Goal: Find specific page/section: Find specific page/section

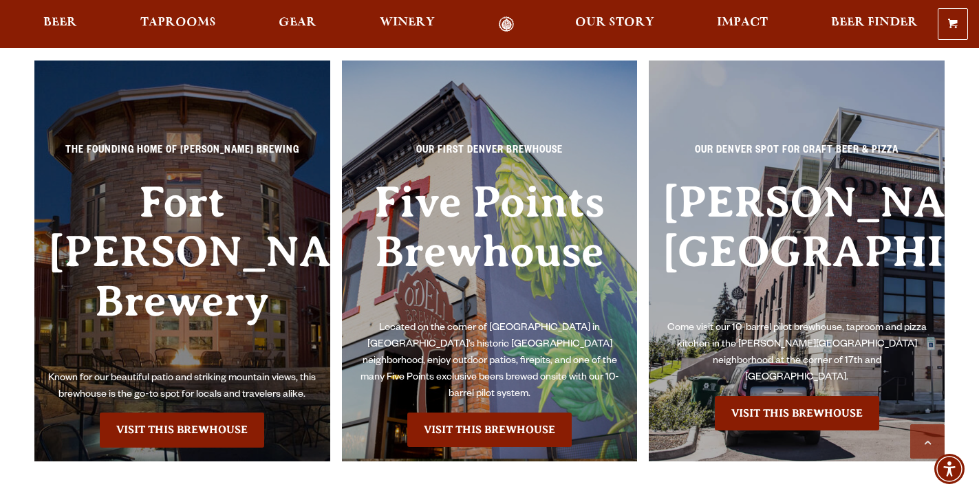
scroll to position [3040, 0]
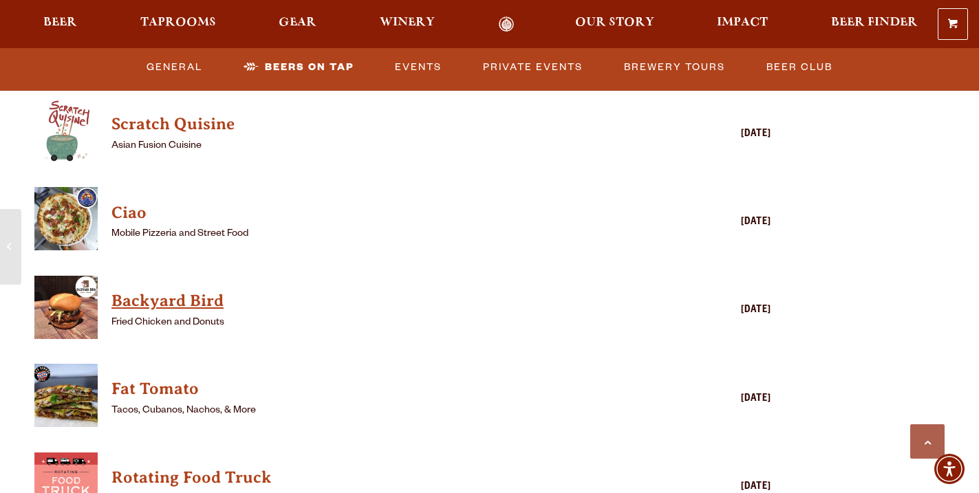
scroll to position [3384, 0]
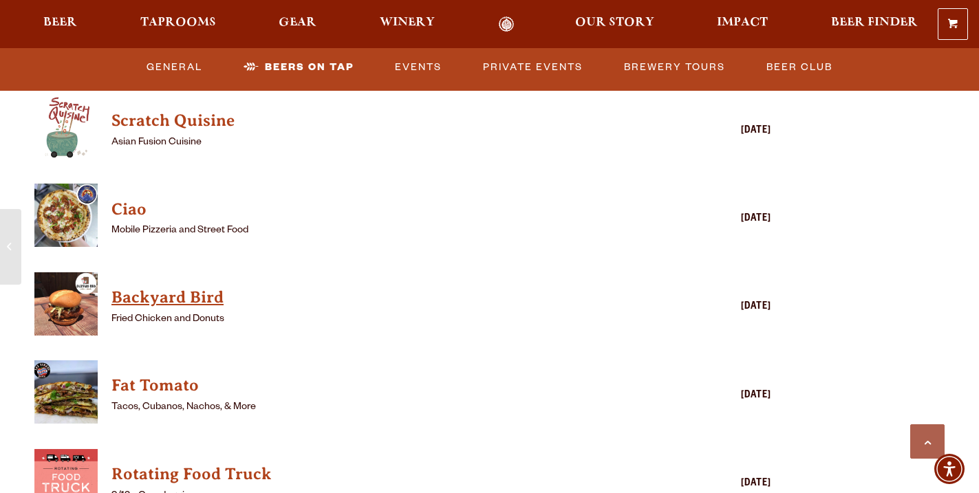
click at [204, 287] on h4 "Backyard Bird" at bounding box center [382, 298] width 543 height 22
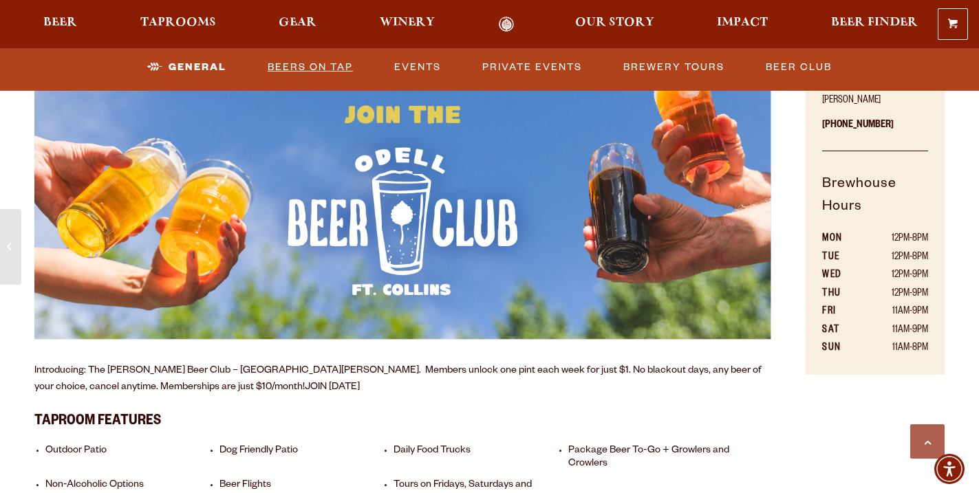
scroll to position [792, 0]
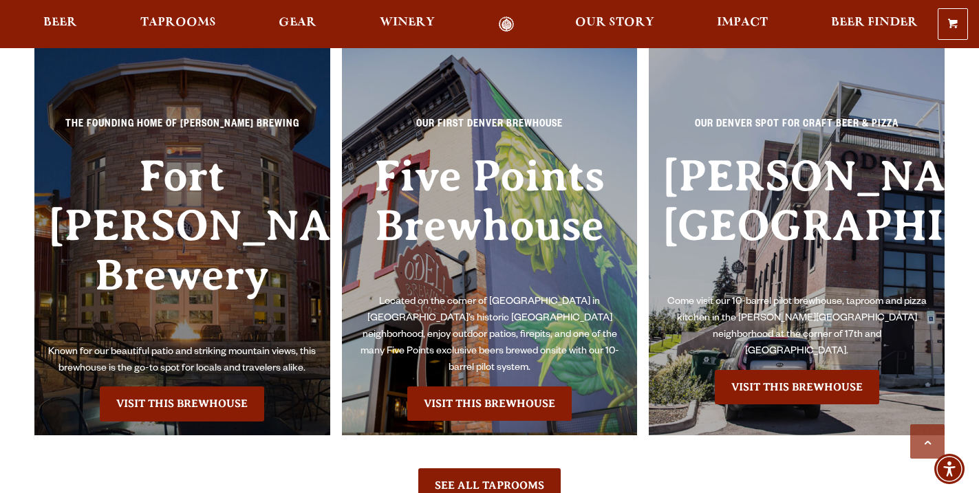
scroll to position [3051, 0]
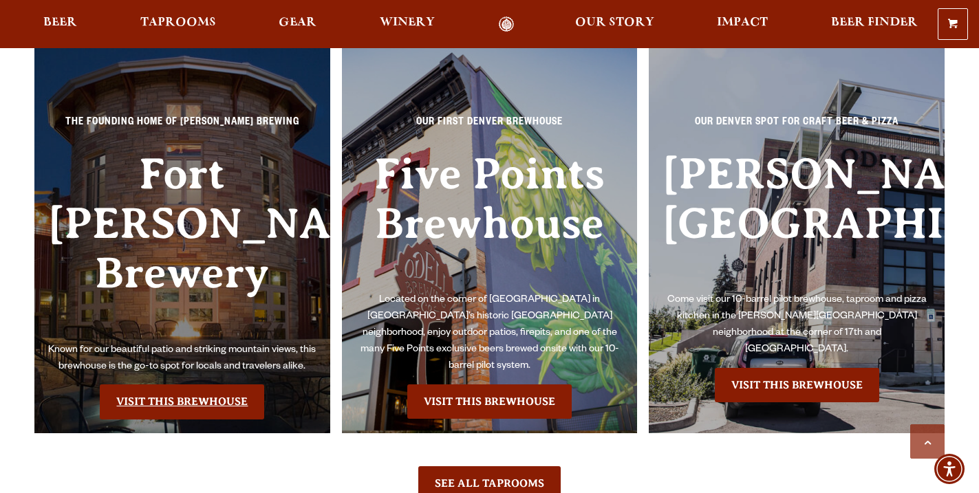
click at [198, 385] on link "Visit this Brewhouse" at bounding box center [182, 402] width 164 height 34
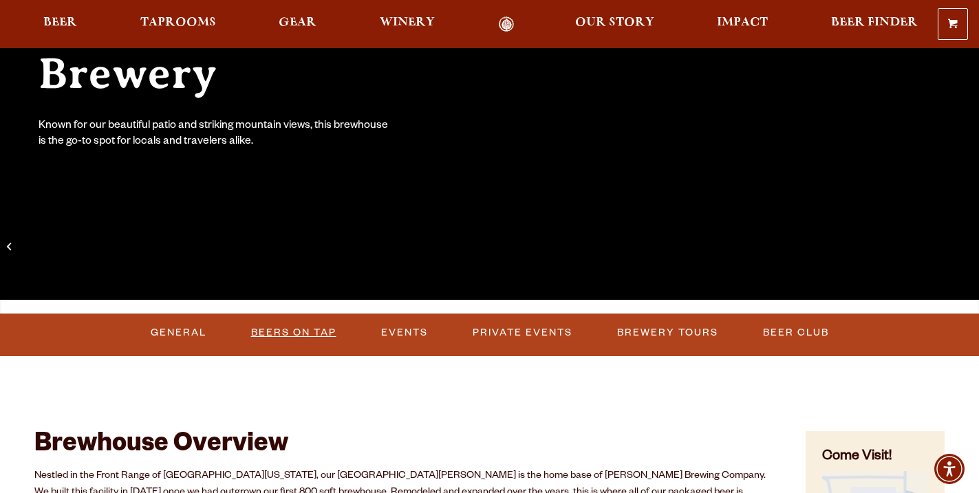
scroll to position [255, 0]
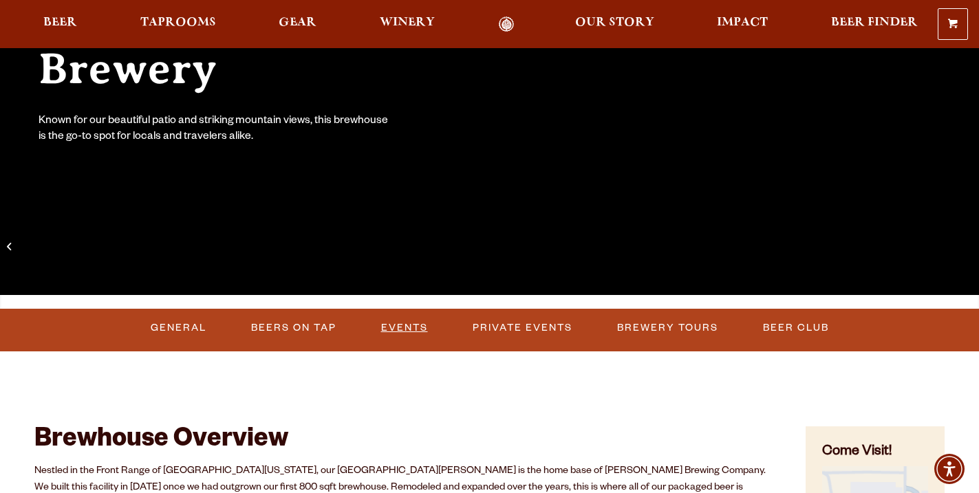
click at [397, 327] on link "Events" at bounding box center [405, 328] width 58 height 32
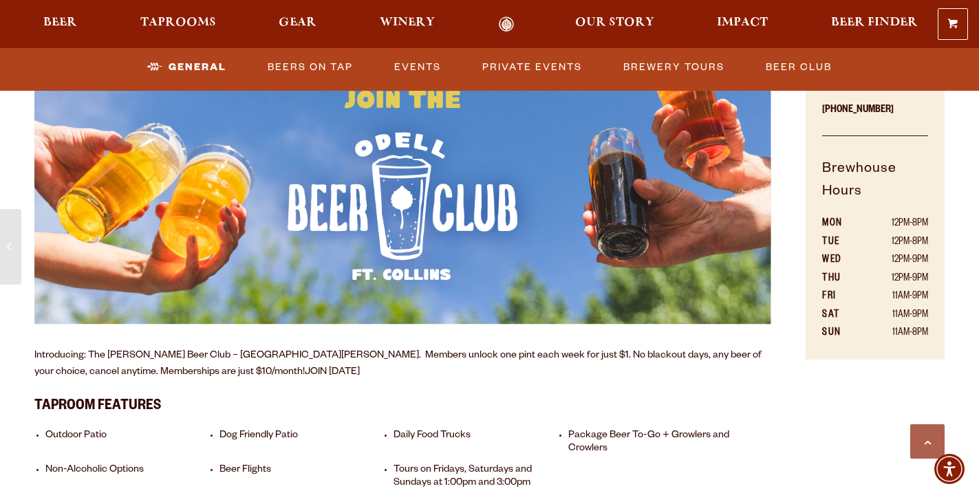
scroll to position [813, 0]
